Goal: Task Accomplishment & Management: Manage account settings

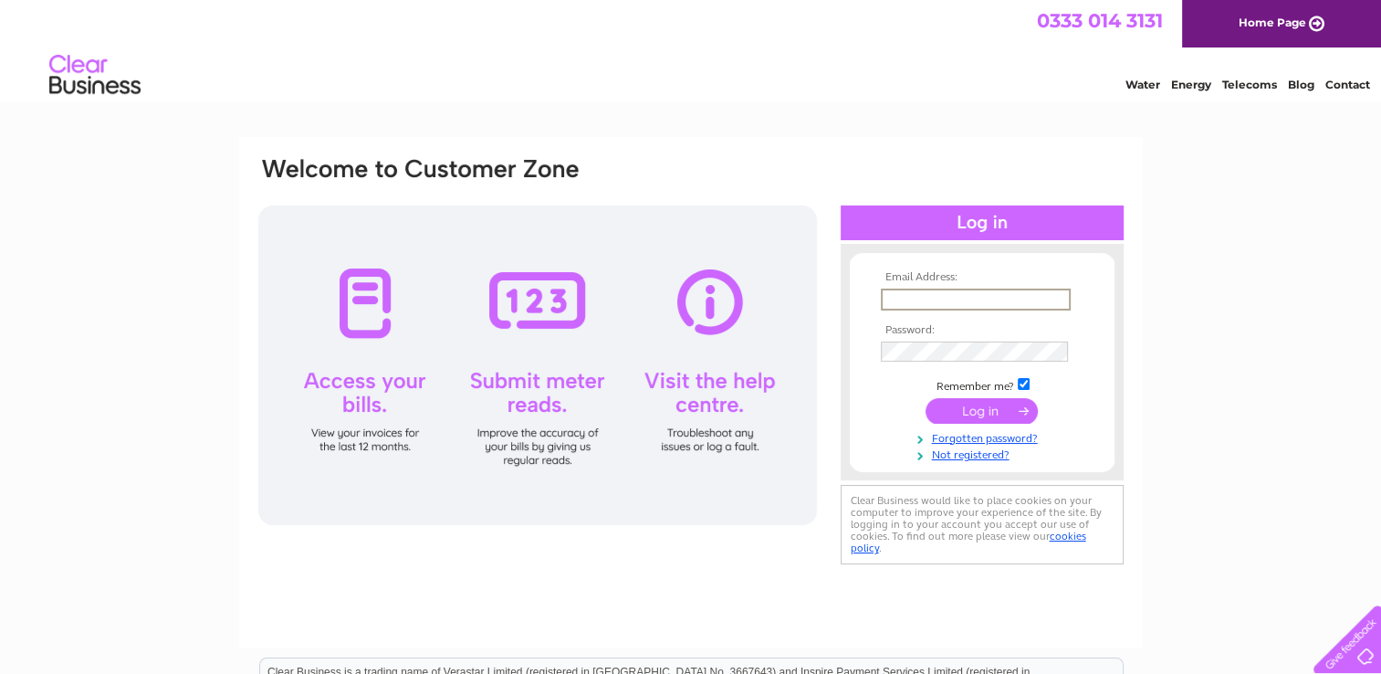
click at [953, 298] on input "text" at bounding box center [976, 299] width 190 height 22
type input "romaandkev@hotmail.com"
click at [983, 408] on input "submit" at bounding box center [981, 410] width 112 height 26
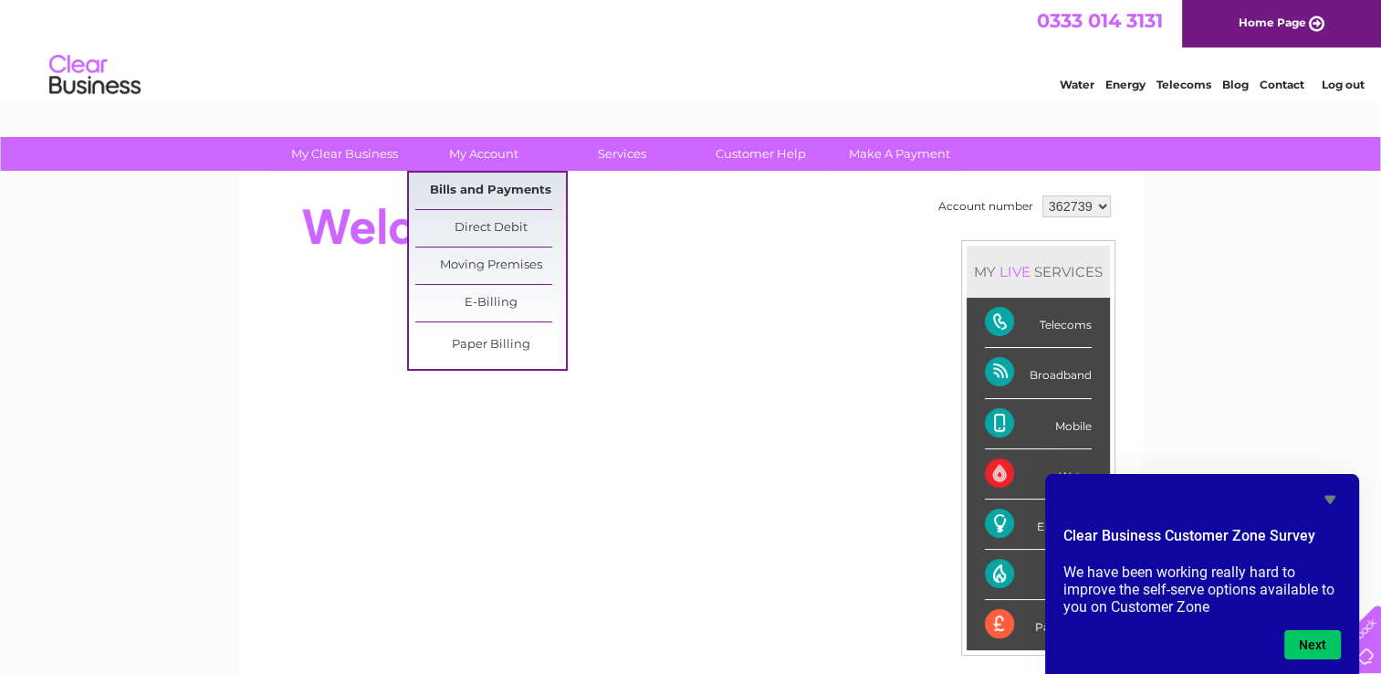
click at [477, 184] on link "Bills and Payments" at bounding box center [490, 190] width 151 height 37
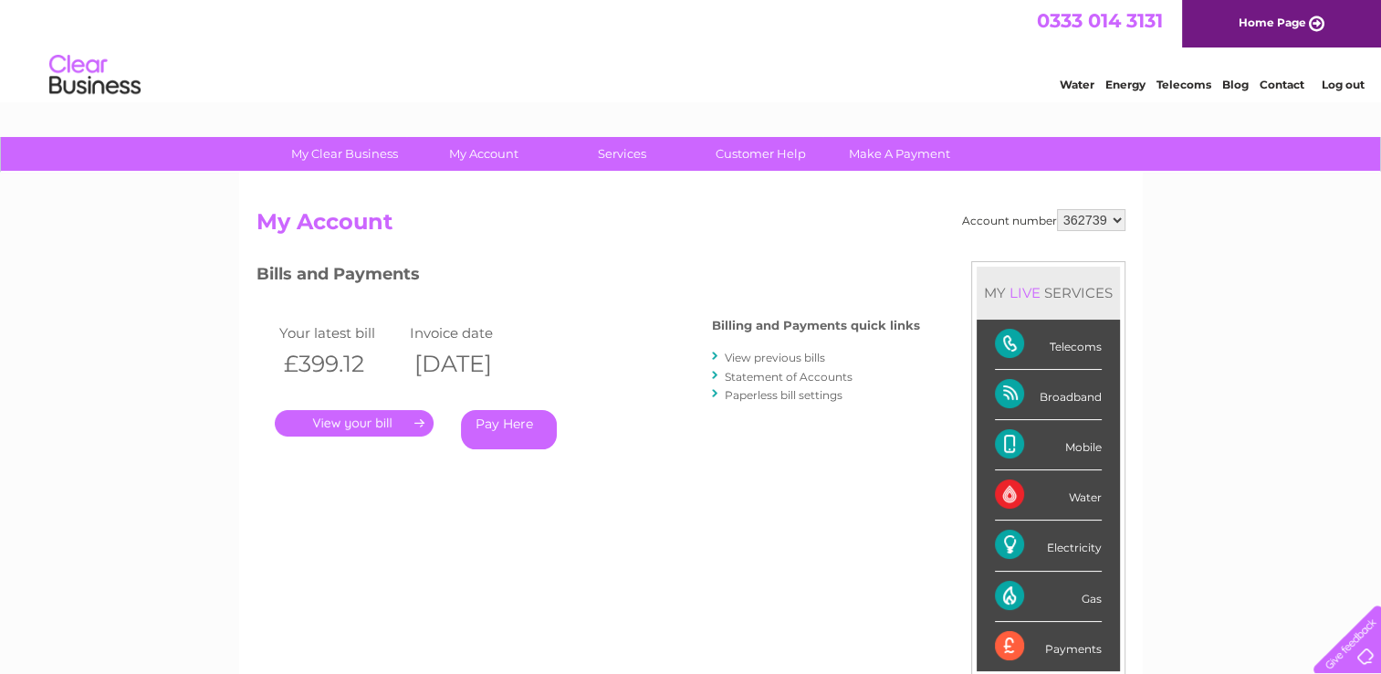
click at [401, 418] on link "." at bounding box center [354, 423] width 159 height 26
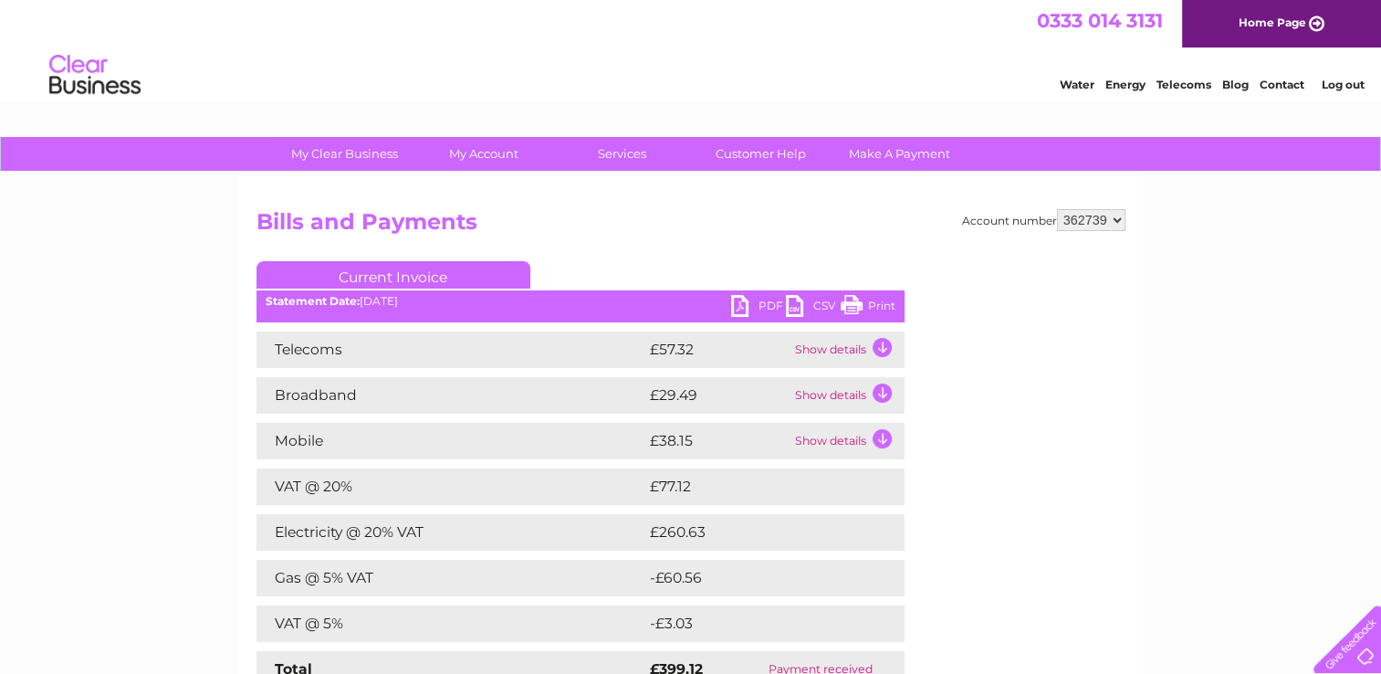
click at [766, 302] on link "PDF" at bounding box center [758, 308] width 55 height 26
